Goal: Entertainment & Leisure: Consume media (video, audio)

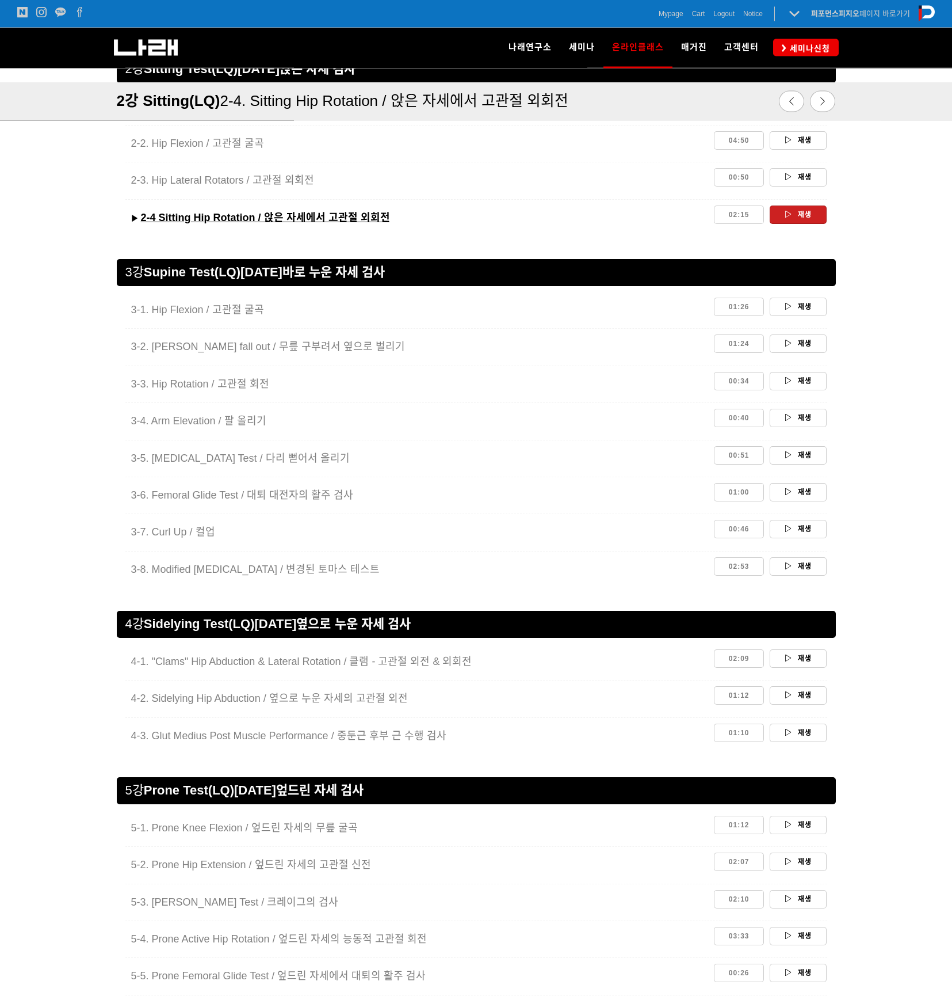
scroll to position [1172, 0]
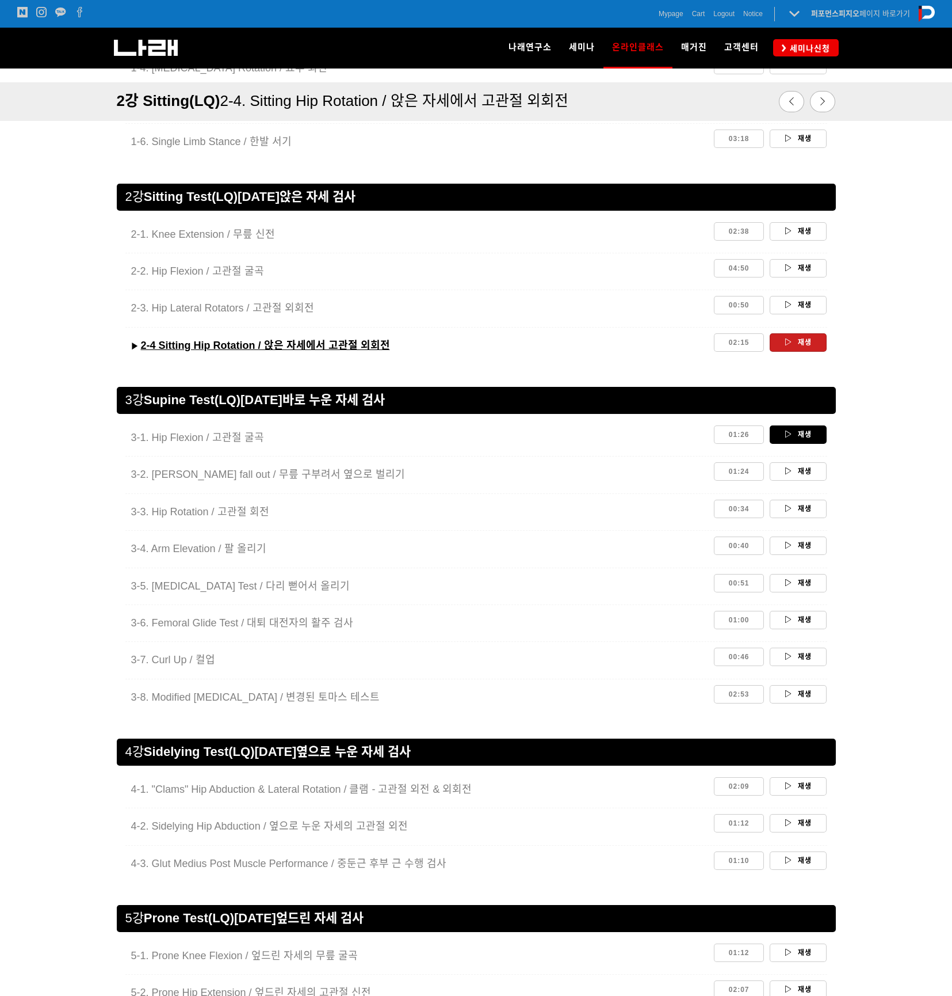
click at [712, 434] on link "재생" at bounding box center [798, 434] width 57 height 18
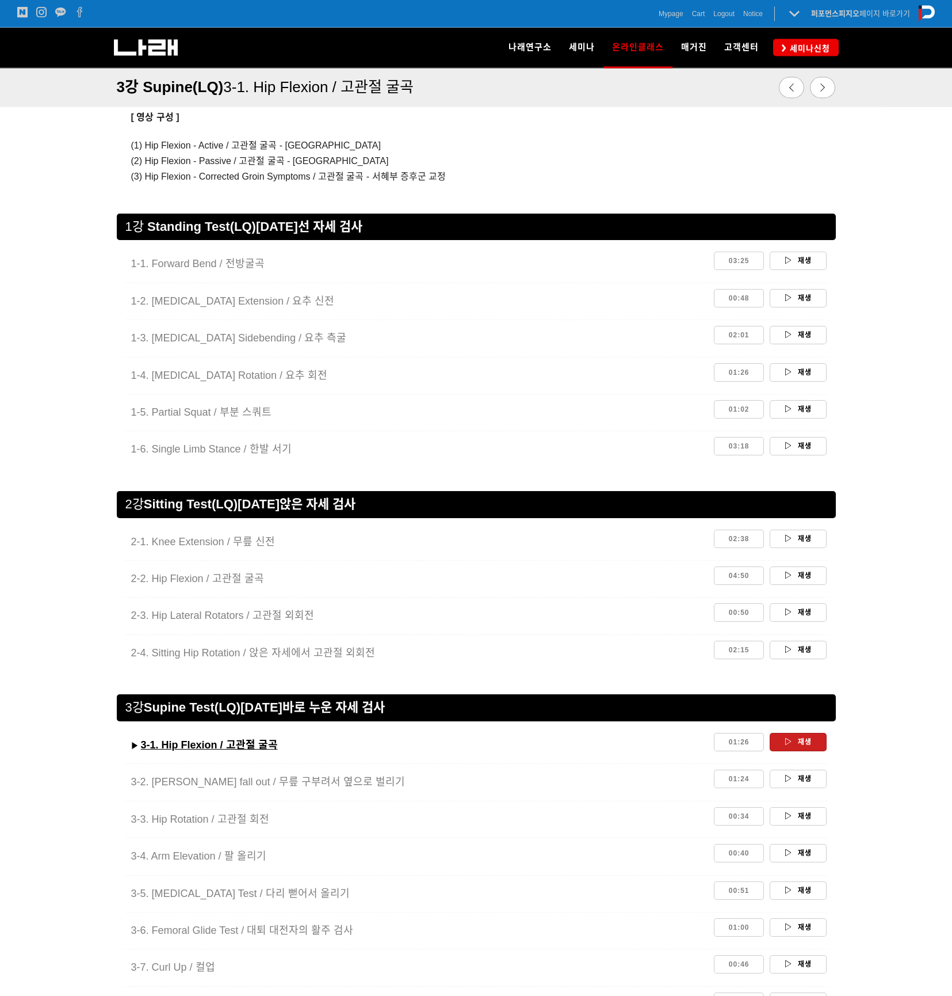
scroll to position [908, 0]
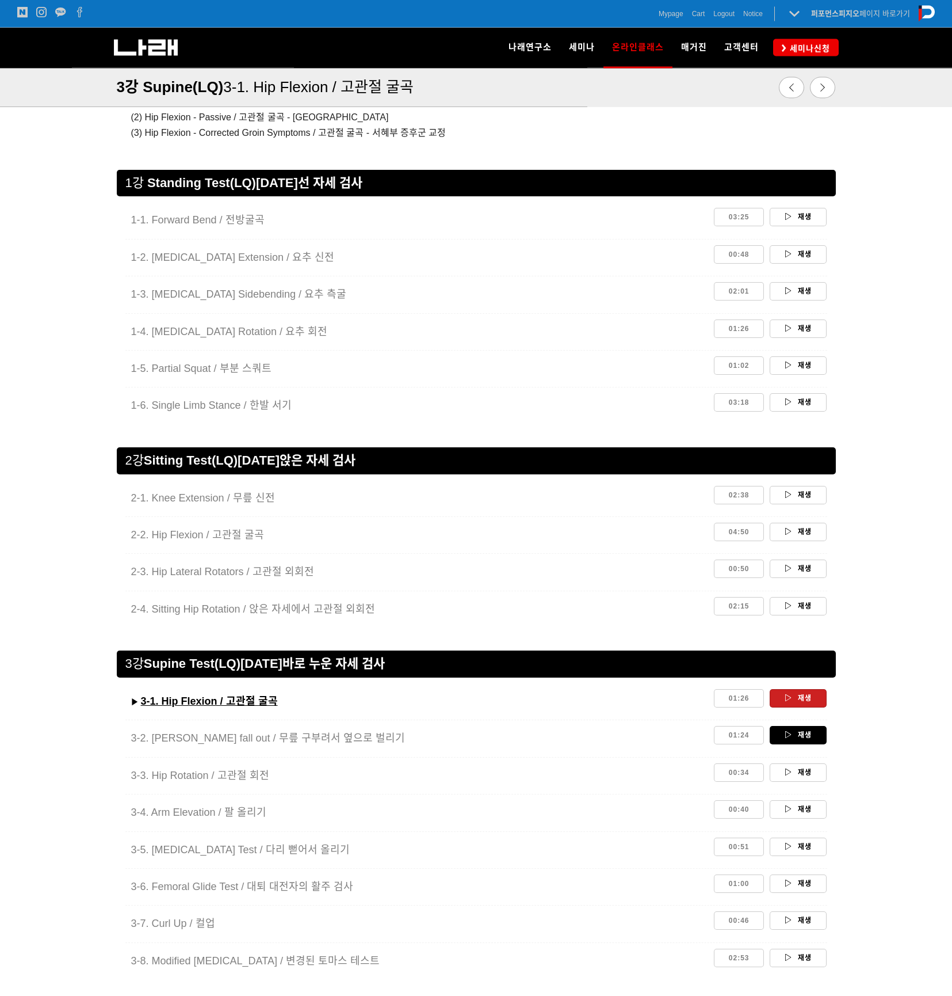
click at [797, 736] on link "재생" at bounding box center [798, 735] width 57 height 18
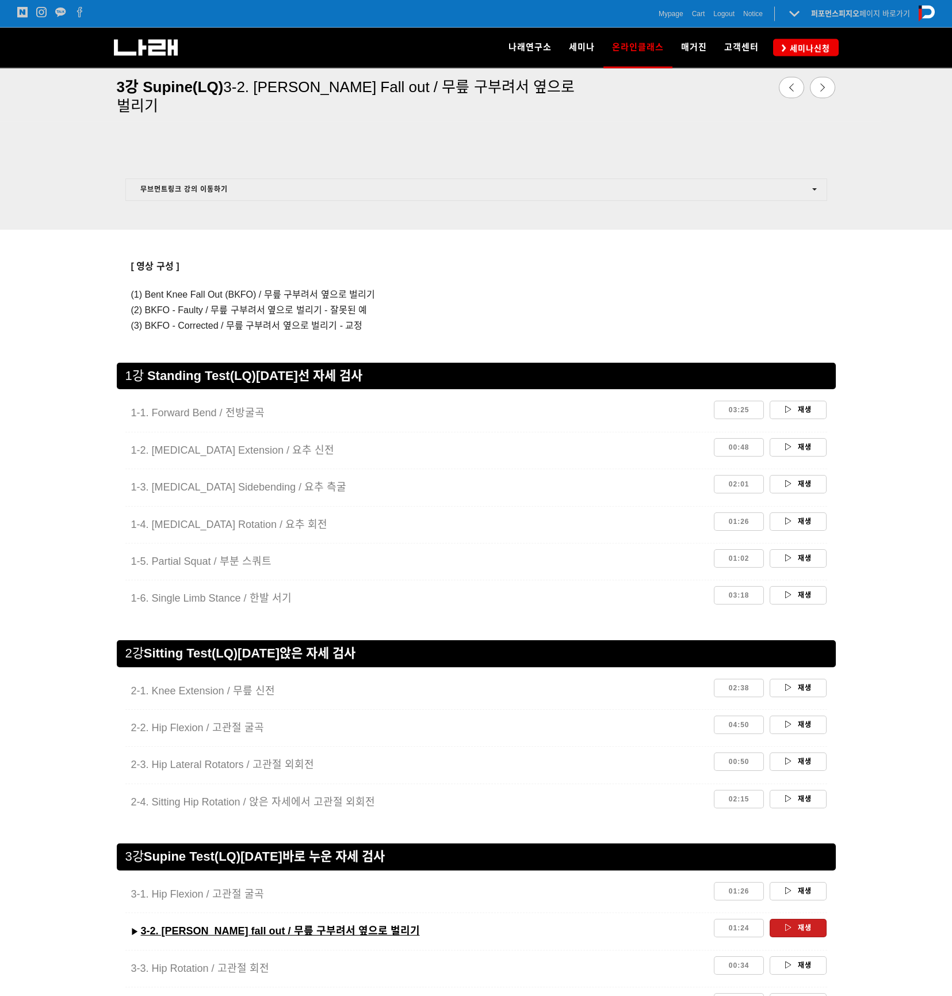
scroll to position [744, 0]
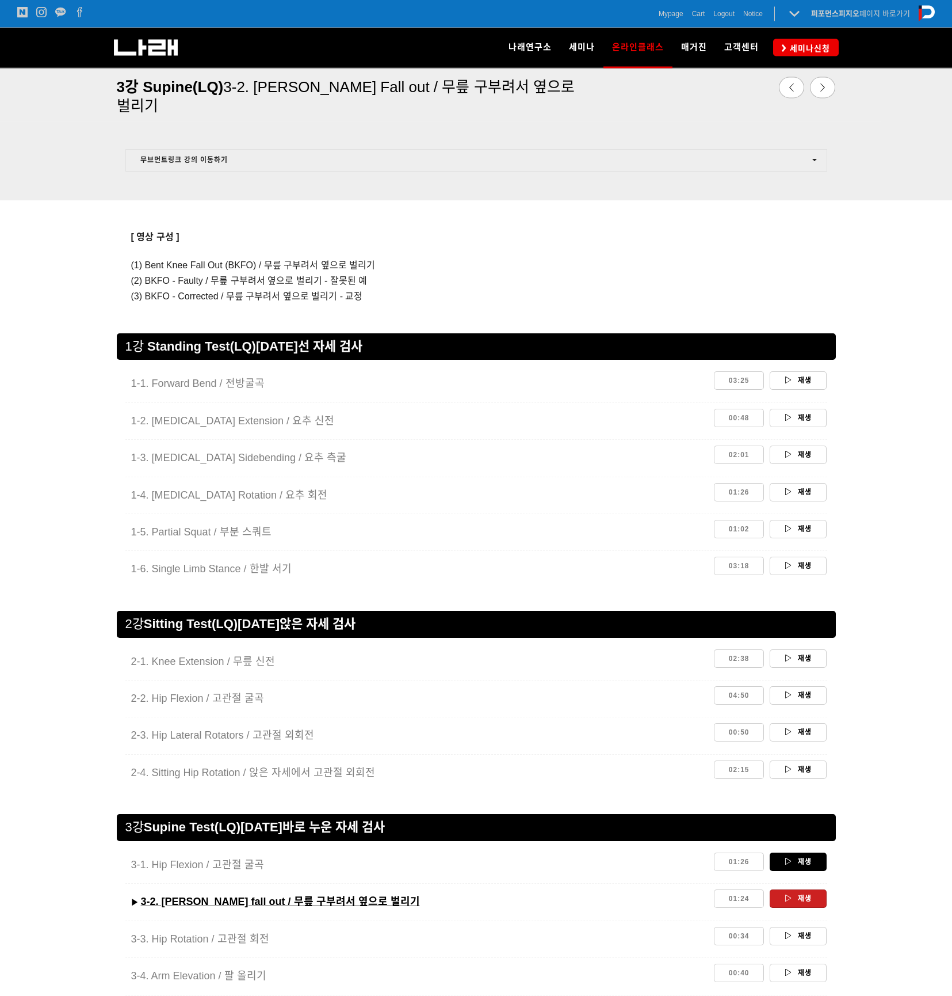
click at [805, 865] on link "재생" at bounding box center [798, 862] width 57 height 18
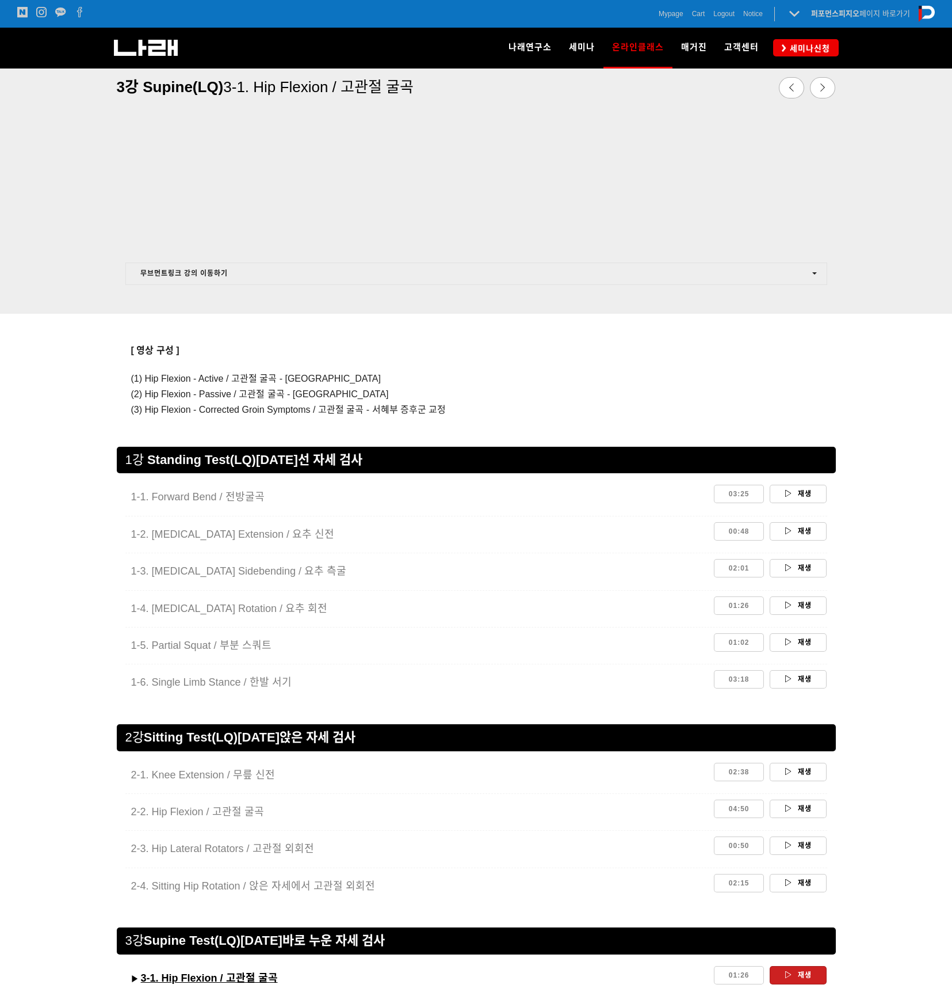
scroll to position [703, 0]
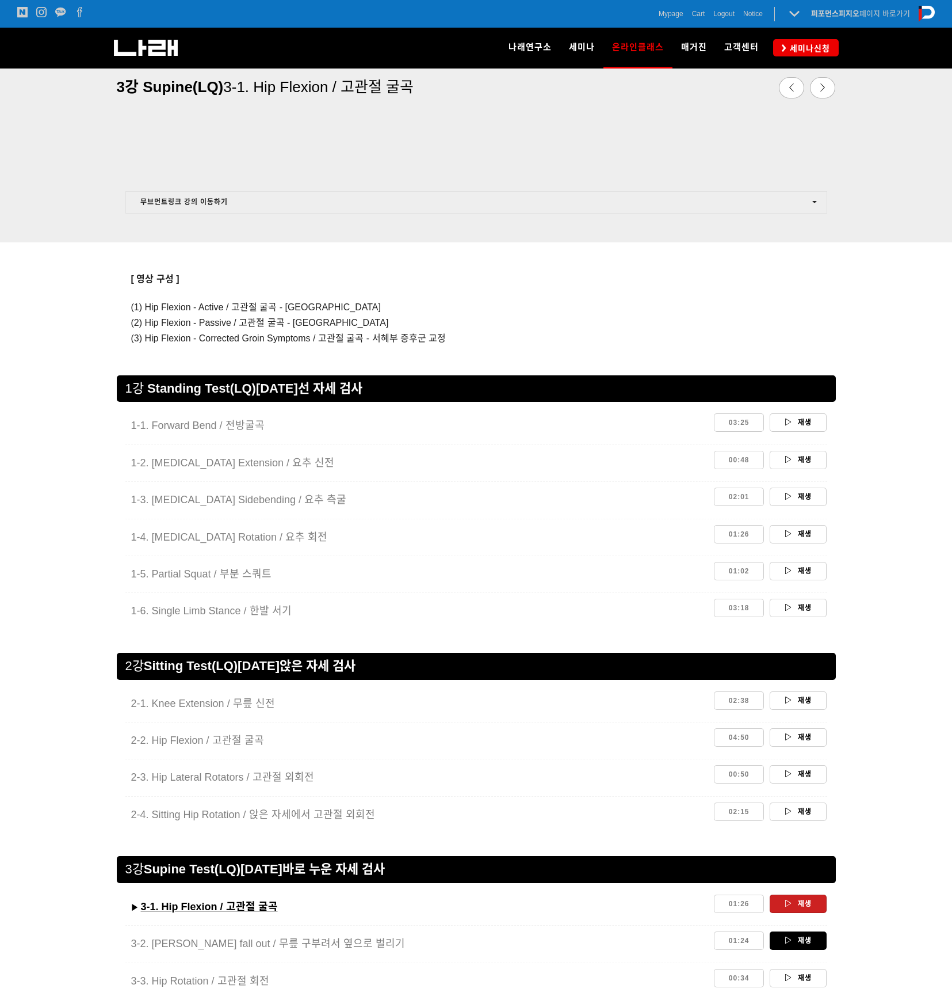
click at [799, 935] on link "재생" at bounding box center [798, 940] width 57 height 18
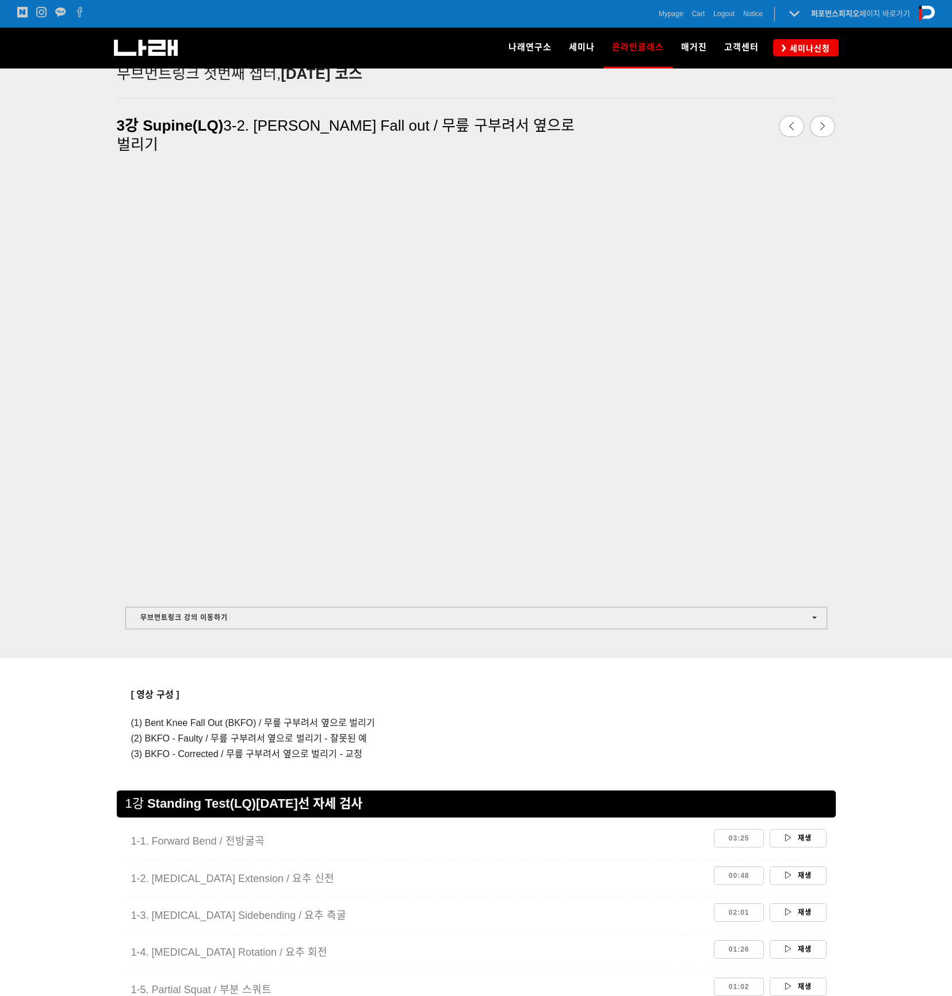
scroll to position [302, 0]
